Goal: Task Accomplishment & Management: Manage account settings

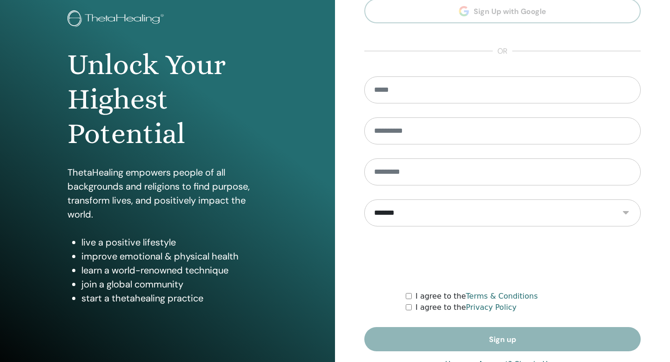
scroll to position [81, 0]
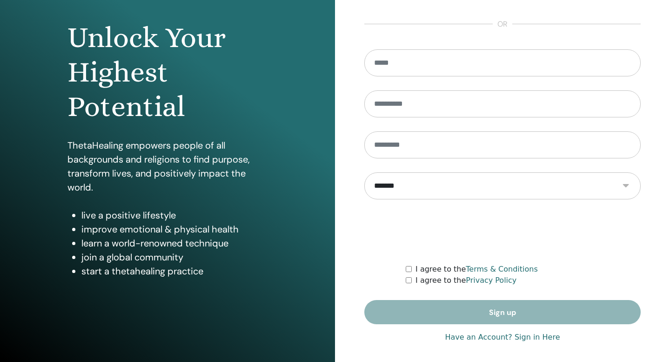
click at [530, 337] on link "Have an Account? Sign in Here" at bounding box center [502, 336] width 115 height 11
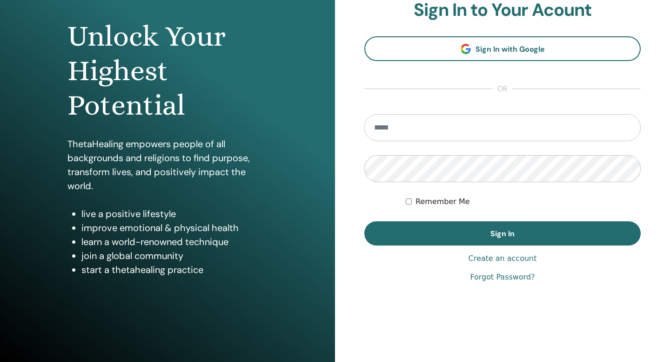
scroll to position [85, 0]
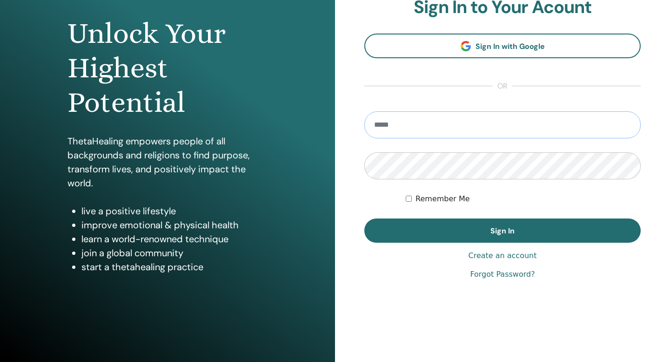
click at [468, 133] on input "email" at bounding box center [503, 124] width 277 height 27
type input "**********"
click at [484, 218] on form "**********" at bounding box center [503, 176] width 277 height 131
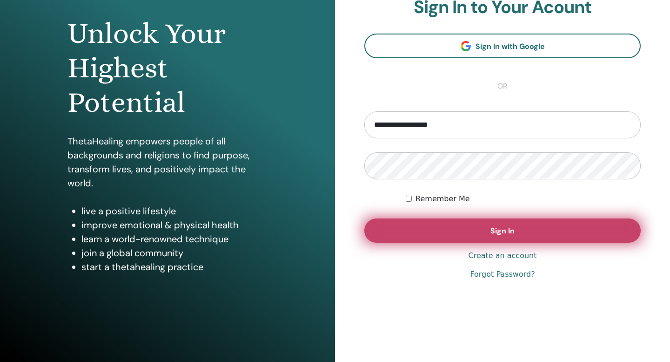
click at [484, 226] on button "Sign In" at bounding box center [503, 230] width 277 height 24
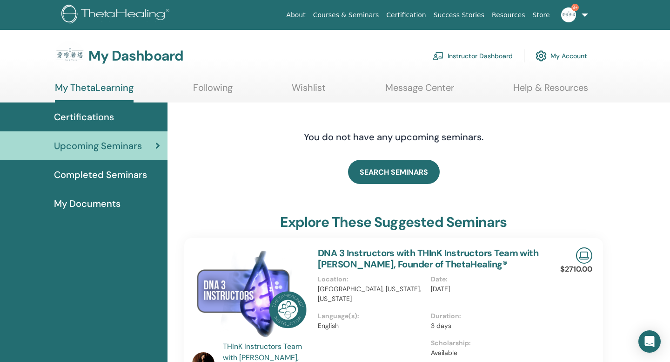
click at [464, 55] on link "Instructor Dashboard" at bounding box center [473, 56] width 80 height 20
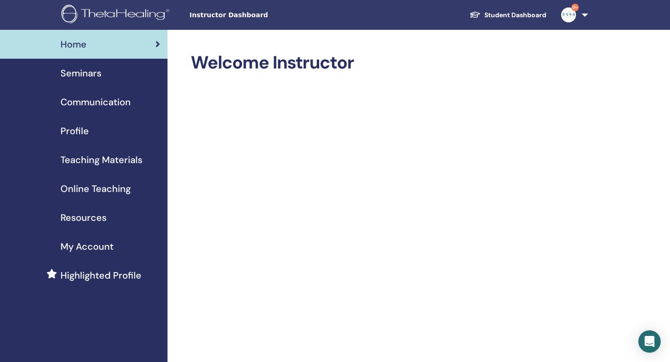
click at [108, 81] on link "Seminars" at bounding box center [84, 73] width 168 height 29
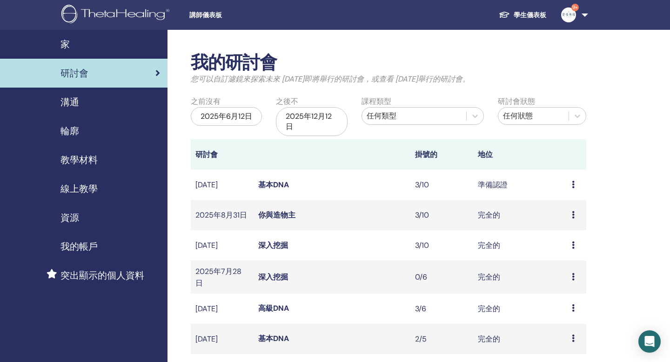
click at [573, 184] on icon at bounding box center [573, 184] width 3 height 7
click at [555, 218] on font "與會者" at bounding box center [563, 220] width 22 height 10
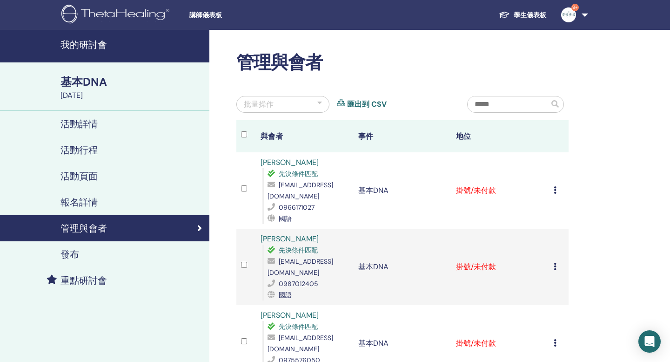
click at [555, 186] on icon at bounding box center [555, 189] width 3 height 7
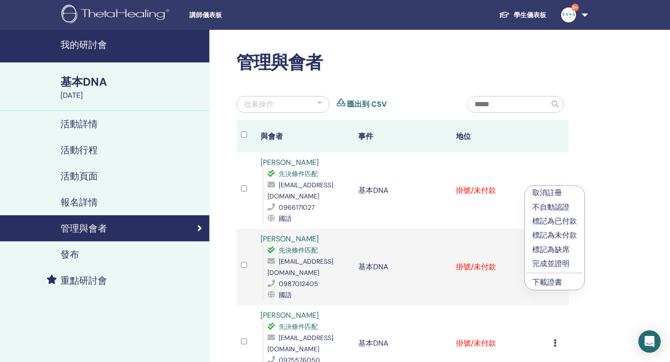
click at [560, 265] on font "完成並證明" at bounding box center [551, 263] width 37 height 10
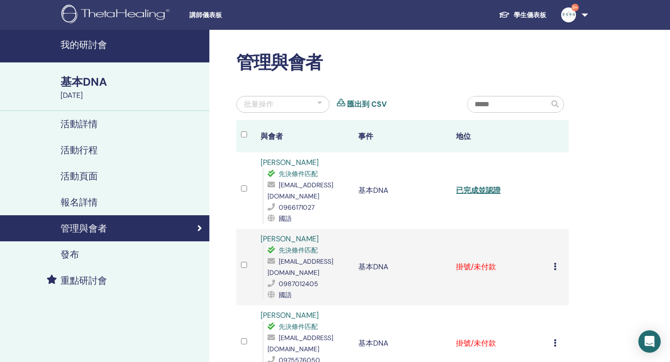
click at [556, 263] on icon at bounding box center [555, 266] width 3 height 7
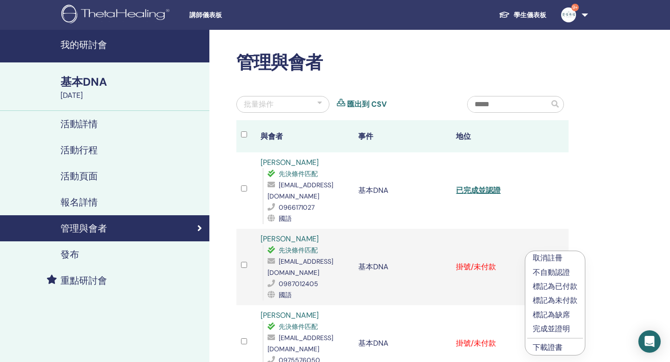
click at [554, 325] on font "完成並證明" at bounding box center [551, 329] width 37 height 10
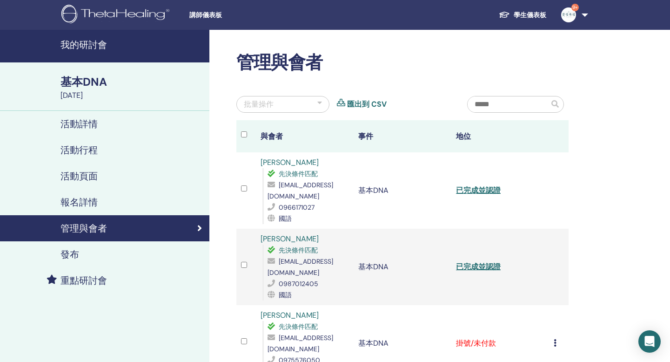
click at [552, 313] on td "取消註冊 不自動認證 標記為已付款 標記為未付款 標記為缺席 完成並證明 下載證書" at bounding box center [559, 343] width 20 height 76
click at [554, 339] on icon at bounding box center [555, 342] width 3 height 7
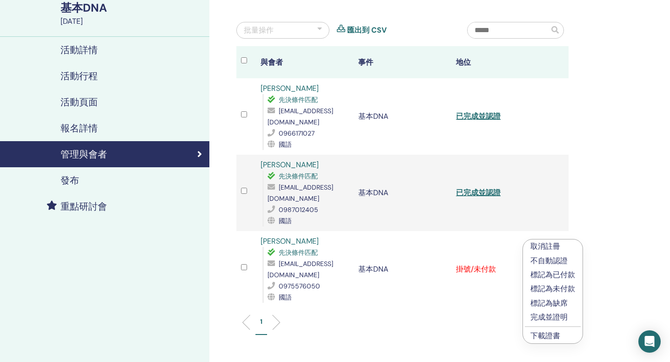
scroll to position [79, 0]
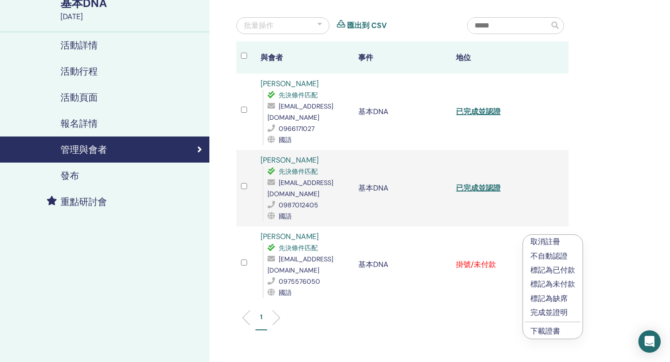
click at [554, 311] on font "完成並證明" at bounding box center [549, 312] width 37 height 10
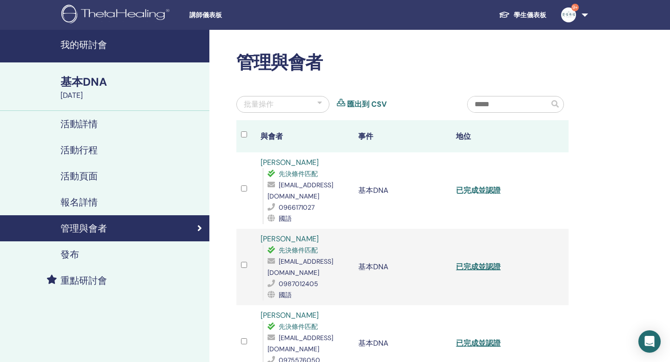
click at [489, 185] on font "已完成並認證" at bounding box center [478, 190] width 45 height 10
click at [481, 262] on font "已完成並認證" at bounding box center [478, 267] width 45 height 10
click at [482, 338] on font "已完成並認證" at bounding box center [478, 343] width 45 height 10
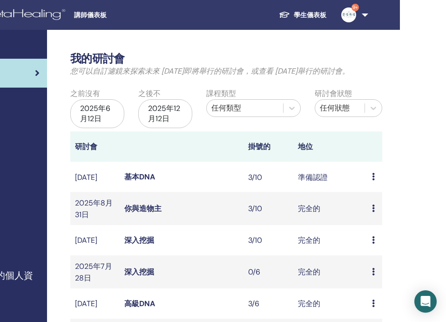
scroll to position [0, 108]
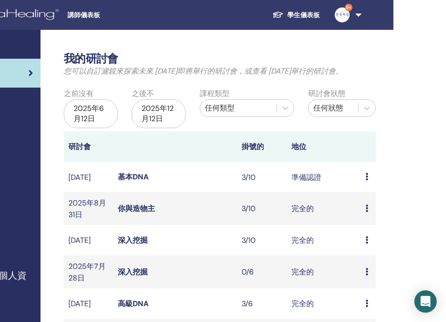
click at [365, 212] on icon at bounding box center [366, 207] width 3 height 7
click at [364, 257] on li "與會者" at bounding box center [360, 256] width 22 height 36
click at [365, 212] on td "預覽 與會者" at bounding box center [368, 208] width 15 height 33
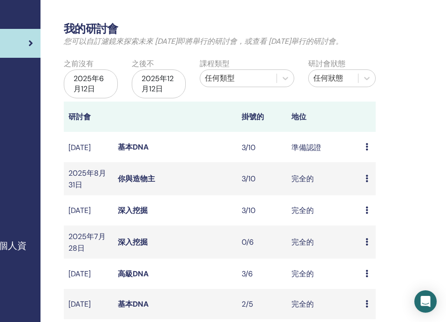
scroll to position [27, 108]
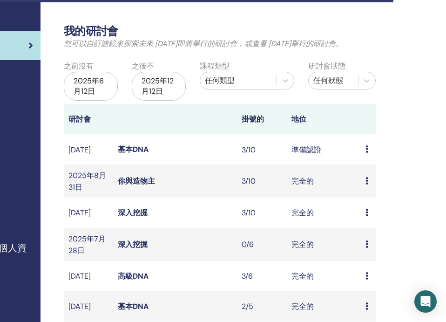
click at [344, 186] on td "完全的" at bounding box center [324, 180] width 74 height 33
click at [368, 185] on div "預覽 與會者" at bounding box center [368, 181] width 6 height 11
click at [363, 222] on font "與會者" at bounding box center [362, 229] width 7 height 32
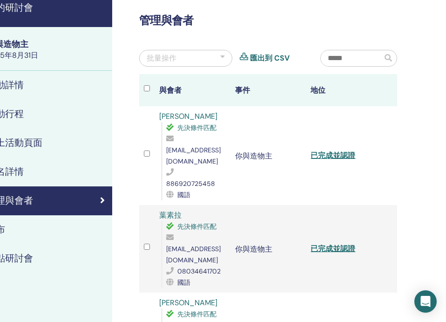
scroll to position [39, 74]
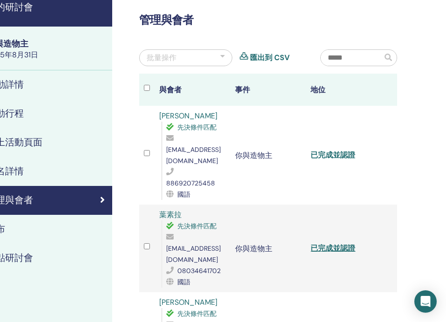
click at [329, 153] on font "已完成並認證" at bounding box center [333, 155] width 45 height 10
click at [333, 243] on font "已完成並認證" at bounding box center [333, 248] width 45 height 10
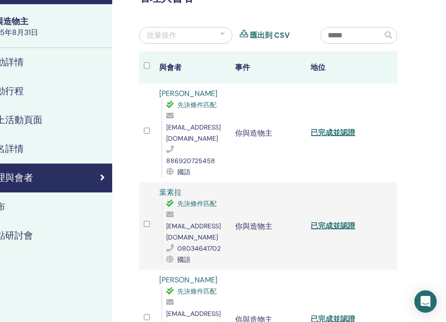
click at [333, 314] on font "已完成並認證" at bounding box center [333, 319] width 45 height 10
